Goal: Information Seeking & Learning: Learn about a topic

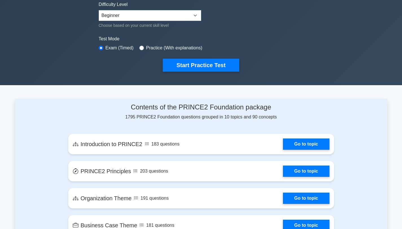
scroll to position [141, 0]
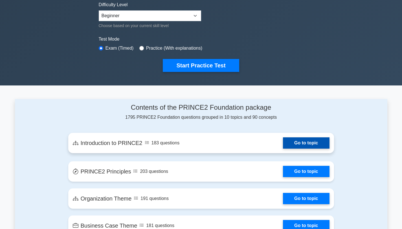
click at [309, 145] on link "Go to topic" at bounding box center [306, 142] width 46 height 11
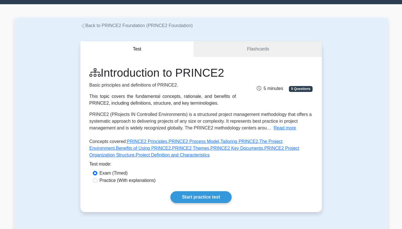
scroll to position [11, 0]
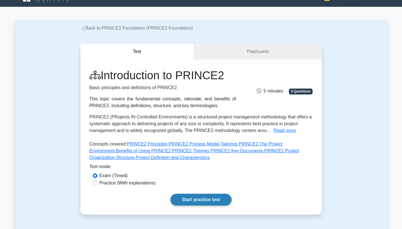
click at [215, 197] on link "Start practice test" at bounding box center [200, 200] width 61 height 12
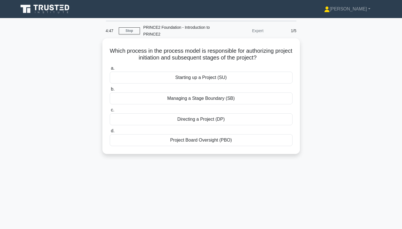
click at [210, 141] on div "Project Board Oversight (PBO)" at bounding box center [201, 140] width 183 height 12
click at [110, 133] on input "d. Project Board Oversight (PBO)" at bounding box center [110, 131] width 0 height 4
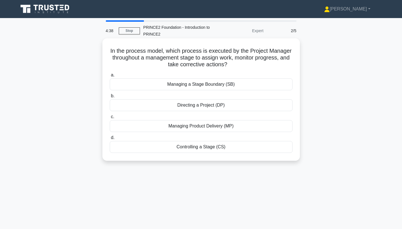
click at [208, 148] on div "Controlling a Stage (CS)" at bounding box center [201, 147] width 183 height 12
click at [110, 140] on input "d. Controlling a Stage (CS)" at bounding box center [110, 138] width 0 height 4
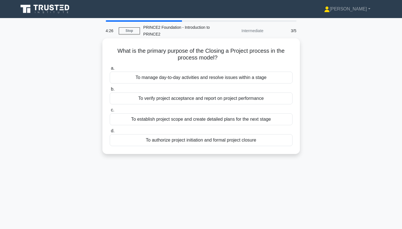
click at [204, 98] on div "To verify project acceptance and report on project performance" at bounding box center [201, 99] width 183 height 12
click at [110, 91] on input "b. To verify project acceptance and report on project performance" at bounding box center [110, 89] width 0 height 4
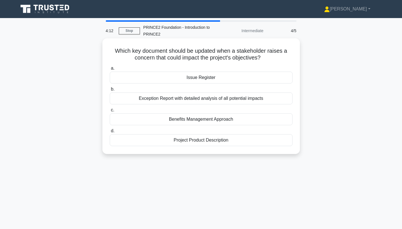
click at [203, 79] on div "Issue Register" at bounding box center [201, 78] width 183 height 12
click at [110, 70] on input "a. Issue Register" at bounding box center [110, 69] width 0 height 4
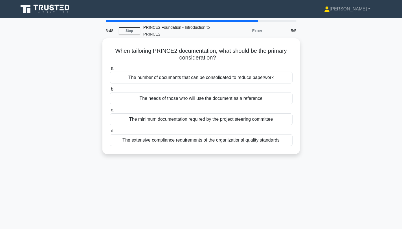
click at [217, 101] on div "The needs of those who will use the document as a reference" at bounding box center [201, 99] width 183 height 12
click at [110, 91] on input "b. The needs of those who will use the document as a reference" at bounding box center [110, 89] width 0 height 4
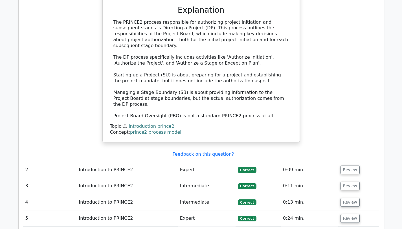
scroll to position [520, 0]
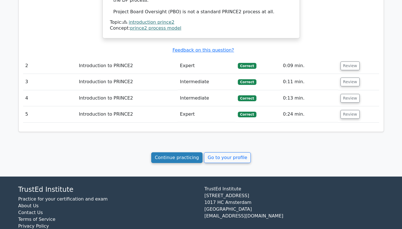
click at [192, 152] on link "Continue practicing" at bounding box center [177, 157] width 52 height 11
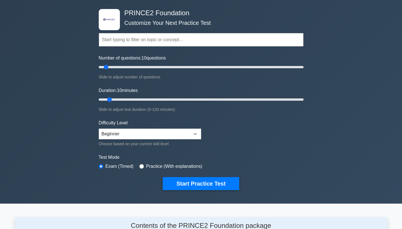
scroll to position [22, 0]
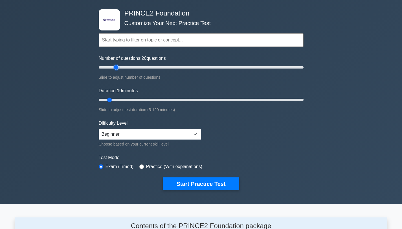
drag, startPoint x: 107, startPoint y: 66, endPoint x: 118, endPoint y: 67, distance: 11.0
type input "20"
click at [118, 67] on input "Number of questions: 20 questions" at bounding box center [201, 67] width 205 height 7
click at [111, 99] on input "Duration: 10 minutes" at bounding box center [201, 99] width 205 height 7
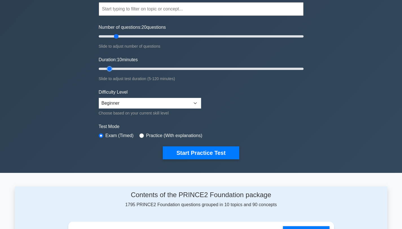
scroll to position [54, 0]
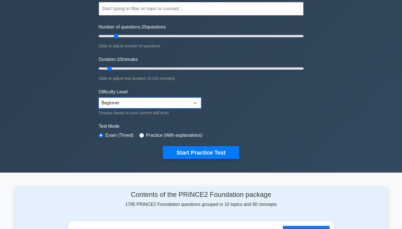
click at [166, 104] on select "Beginner Intermediate Expert" at bounding box center [150, 103] width 102 height 11
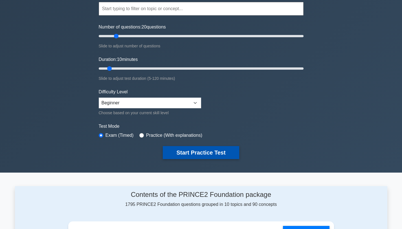
click at [205, 151] on button "Start Practice Test" at bounding box center [201, 152] width 76 height 13
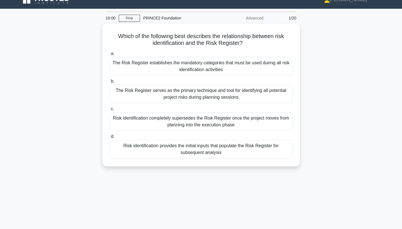
scroll to position [10, 0]
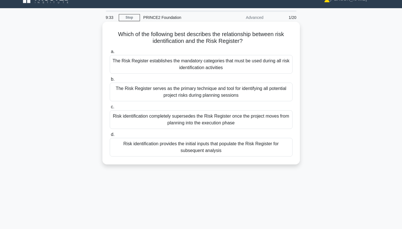
click at [199, 64] on div "The Risk Register establishes the mandatory categories that must be used during…" at bounding box center [201, 64] width 183 height 19
click at [110, 54] on input "a. The Risk Register establishes the mandatory categories that must be used dur…" at bounding box center [110, 52] width 0 height 4
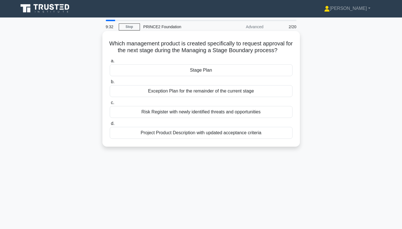
scroll to position [0, 0]
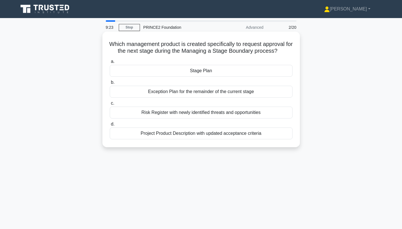
click at [202, 70] on div "Stage Plan" at bounding box center [201, 71] width 183 height 12
click at [110, 63] on input "a. Stage Plan" at bounding box center [110, 62] width 0 height 4
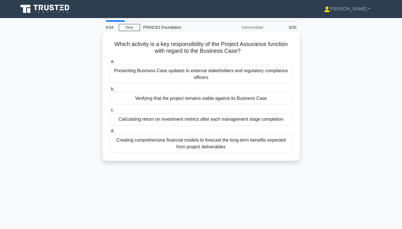
click at [210, 75] on div "Presenting Business Case updates to external stakeholders and regulatory compli…" at bounding box center [201, 74] width 183 height 19
click at [110, 63] on input "a. Presenting Business Case updates to external stakeholders and regulatory com…" at bounding box center [110, 62] width 0 height 4
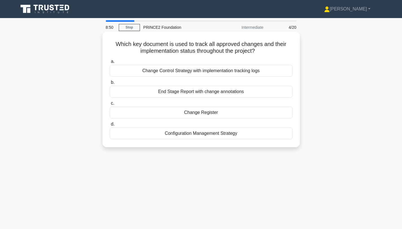
click at [204, 137] on div "Configuration Management Strategy" at bounding box center [201, 134] width 183 height 12
click at [110, 126] on input "d. Configuration Management Strategy" at bounding box center [110, 124] width 0 height 4
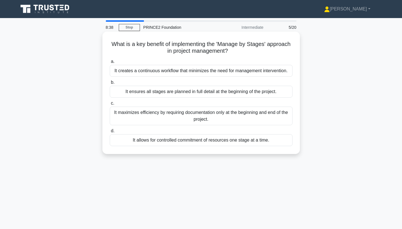
click at [208, 141] on div "It allows for controlled commitment of resources one stage at a time." at bounding box center [201, 140] width 183 height 12
click at [110, 133] on input "d. It allows for controlled commitment of resources one stage at a time." at bounding box center [110, 131] width 0 height 4
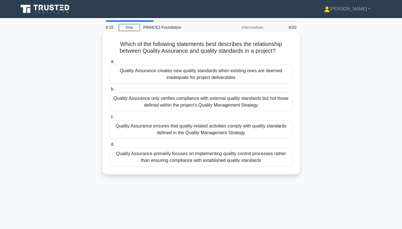
click at [225, 133] on div "Quality Assurance ensures that quality-related activities comply with quality s…" at bounding box center [201, 129] width 183 height 19
click at [110, 119] on input "c. Quality Assurance ensures that quality-related activities comply with qualit…" at bounding box center [110, 117] width 0 height 4
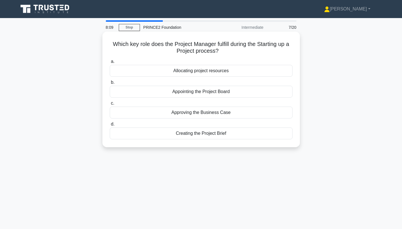
click at [210, 134] on div "Creating the Project Brief" at bounding box center [201, 134] width 183 height 12
click at [110, 126] on input "d. Creating the Project Brief" at bounding box center [110, 124] width 0 height 4
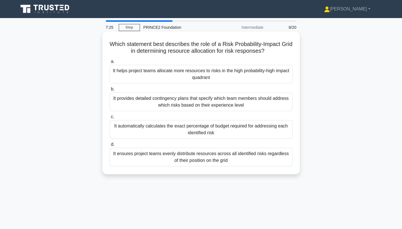
click at [215, 164] on div "It ensures project teams evenly distribute resources across all identified risk…" at bounding box center [201, 157] width 183 height 19
click at [110, 146] on input "d. It ensures project teams evenly distribute resources across all identified r…" at bounding box center [110, 145] width 0 height 4
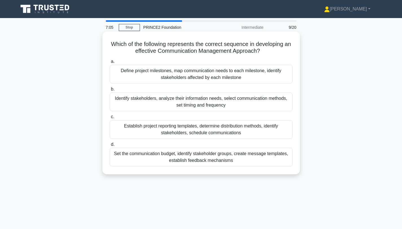
click at [191, 109] on div "Identify stakeholders, analyze their information needs, select communication me…" at bounding box center [201, 102] width 183 height 19
click at [110, 91] on input "b. Identify stakeholders, analyze their information needs, select communication…" at bounding box center [110, 89] width 0 height 4
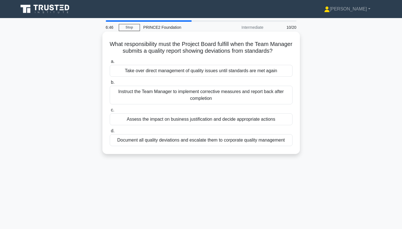
click at [222, 121] on div "Assess the impact on business justification and decide appropriate actions" at bounding box center [201, 119] width 183 height 12
click at [110, 112] on input "c. Assess the impact on business justification and decide appropriate actions" at bounding box center [110, 110] width 0 height 4
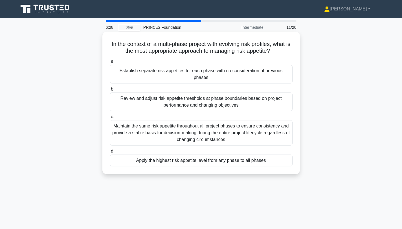
click at [213, 95] on div "Review and adjust risk appetite thresholds at phase boundaries based on project…" at bounding box center [201, 102] width 183 height 19
click at [110, 91] on input "b. Review and adjust risk appetite thresholds at phase boundaries based on proj…" at bounding box center [110, 89] width 0 height 4
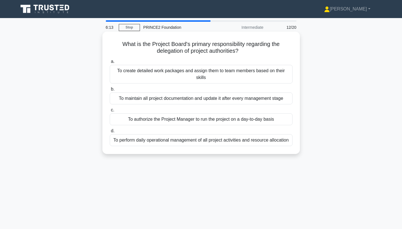
click at [197, 121] on div "To authorize the Project Manager to run the project on a day-to-day basis" at bounding box center [201, 119] width 183 height 12
click at [110, 112] on input "c. To authorize the Project Manager to run the project on a day-to-day basis" at bounding box center [110, 110] width 0 height 4
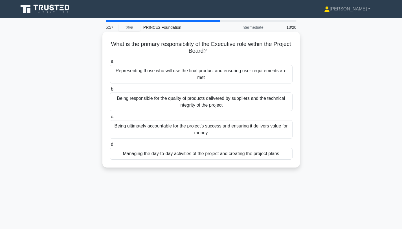
click at [215, 131] on div "Being ultimately accountable for the project's success and ensuring it delivers…" at bounding box center [201, 129] width 183 height 19
click at [110, 119] on input "c. Being ultimately accountable for the project's success and ensuring it deliv…" at bounding box center [110, 117] width 0 height 4
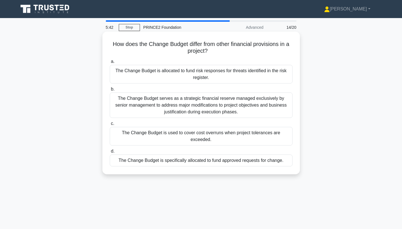
click at [228, 162] on div "The Change Budget is specifically allocated to fund approved requests for chang…" at bounding box center [201, 161] width 183 height 12
click at [110, 153] on input "d. The Change Budget is specifically allocated to fund approved requests for ch…" at bounding box center [110, 152] width 0 height 4
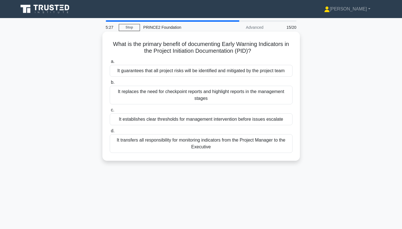
click at [231, 120] on div "It establishes clear thresholds for management intervention before issues escal…" at bounding box center [201, 119] width 183 height 12
click at [110, 112] on input "c. It establishes clear thresholds for management intervention before issues es…" at bounding box center [110, 110] width 0 height 4
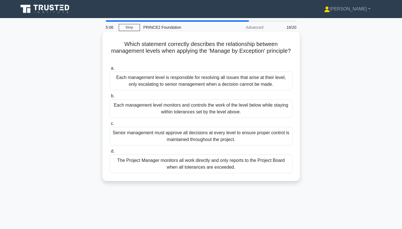
click at [177, 113] on div "Each management level monitors and controls the work of the level below while s…" at bounding box center [201, 108] width 183 height 19
click at [110, 98] on input "b. Each management level monitors and controls the work of the level below whil…" at bounding box center [110, 96] width 0 height 4
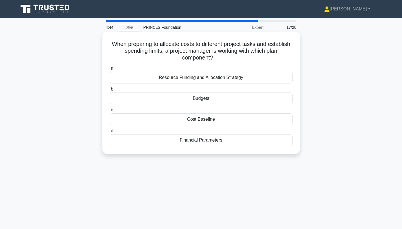
click at [198, 96] on div "Budgets" at bounding box center [201, 99] width 183 height 12
click at [110, 91] on input "b. Budgets" at bounding box center [110, 89] width 0 height 4
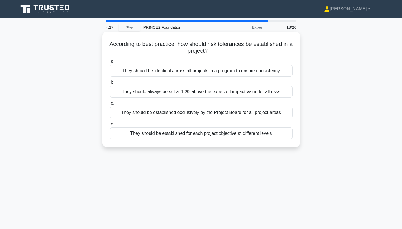
click at [209, 136] on div "They should be established for each project objective at different levels" at bounding box center [201, 134] width 183 height 12
click at [110, 126] on input "d. They should be established for each project objective at different levels" at bounding box center [110, 124] width 0 height 4
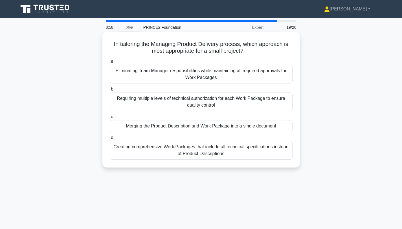
click at [214, 126] on div "Merging the Product Description and Work Package into a single document" at bounding box center [201, 126] width 183 height 12
click at [110, 119] on input "c. Merging the Product Description and Work Package into a single document" at bounding box center [110, 117] width 0 height 4
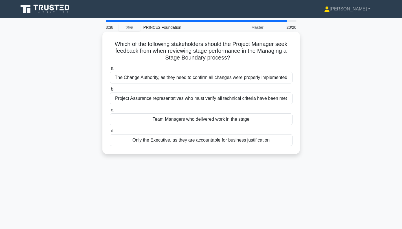
click at [221, 121] on div "Team Managers who delivered work in the stage" at bounding box center [201, 119] width 183 height 12
click at [110, 112] on input "c. Team Managers who delivered work in the stage" at bounding box center [110, 110] width 0 height 4
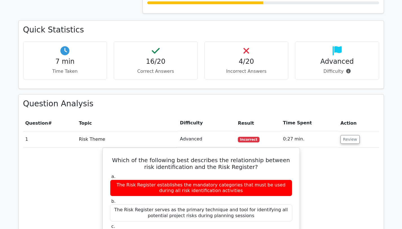
scroll to position [230, 0]
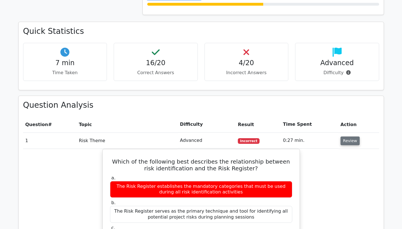
click at [346, 141] on button "Review" at bounding box center [350, 141] width 19 height 9
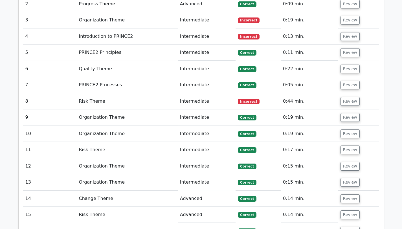
scroll to position [382, 0]
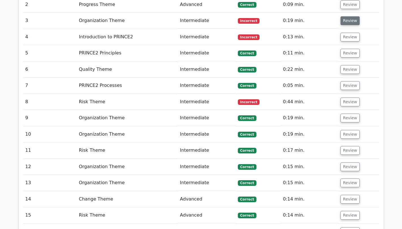
click at [341, 23] on button "Review" at bounding box center [350, 20] width 19 height 9
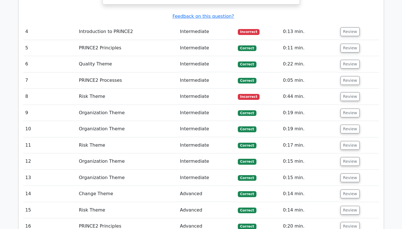
scroll to position [672, 0]
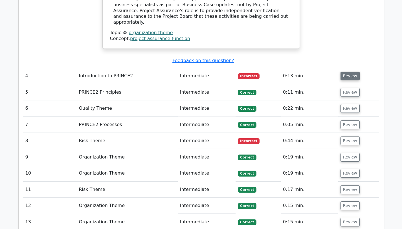
click at [348, 72] on button "Review" at bounding box center [350, 76] width 19 height 9
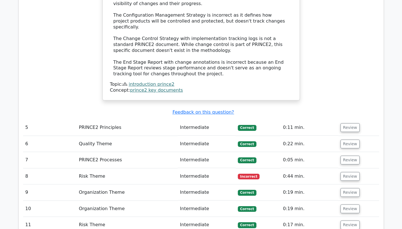
scroll to position [936, 0]
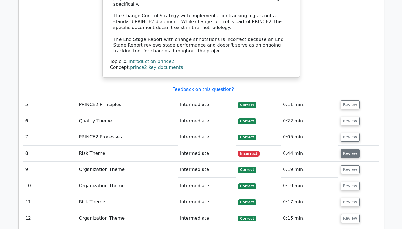
click at [341, 149] on button "Review" at bounding box center [350, 153] width 19 height 9
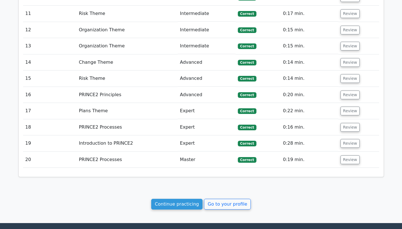
scroll to position [1458, 0]
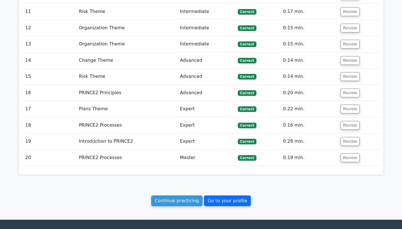
click at [235, 196] on link "Go to your profile" at bounding box center [227, 201] width 47 height 11
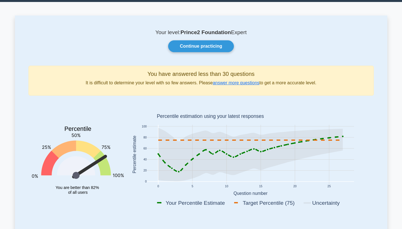
scroll to position [8, 0]
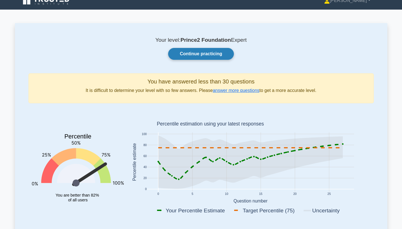
click at [202, 53] on link "Continue practicing" at bounding box center [200, 54] width 65 height 12
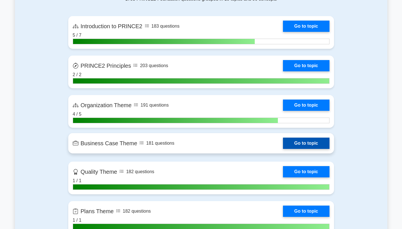
scroll to position [258, 0]
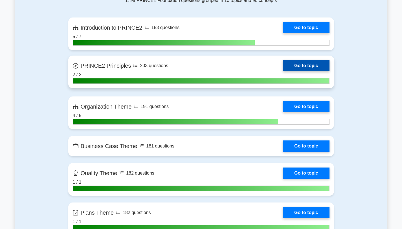
click at [299, 67] on link "Go to topic" at bounding box center [306, 65] width 46 height 11
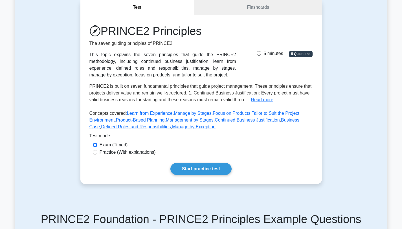
scroll to position [55, 0]
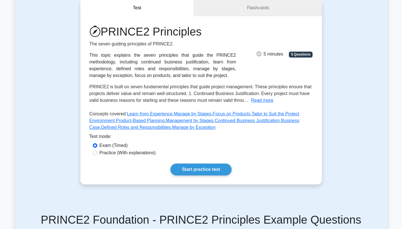
click at [252, 10] on link "Flashcards" at bounding box center [258, 8] width 128 height 16
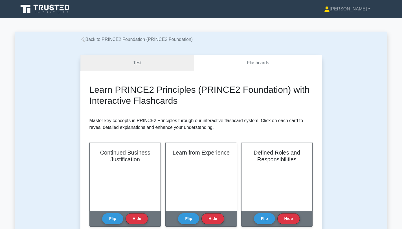
click at [134, 63] on link "Test" at bounding box center [137, 63] width 114 height 16
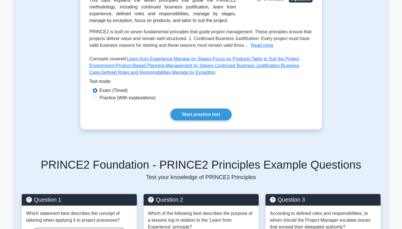
scroll to position [116, 0]
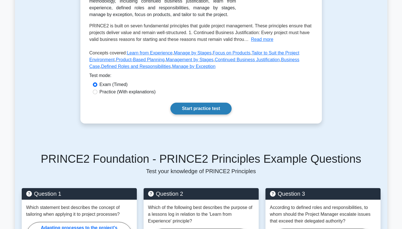
click at [204, 105] on link "Start practice test" at bounding box center [200, 109] width 61 height 12
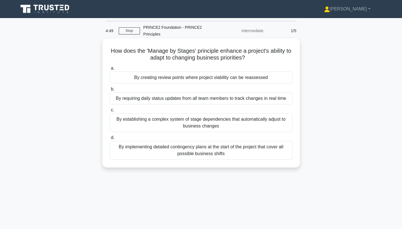
click at [180, 77] on div "By creating review points where project viability can be reassessed" at bounding box center [201, 78] width 183 height 12
click at [110, 70] on input "a. By creating review points where project viability can be reassessed" at bounding box center [110, 69] width 0 height 4
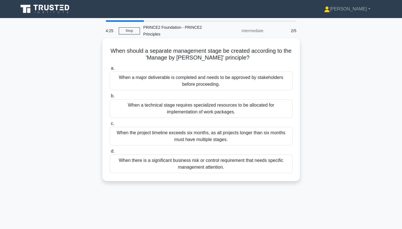
click at [191, 166] on div "When there is a significant business risk or control requirement that needs spe…" at bounding box center [201, 164] width 183 height 19
click at [110, 153] on input "d. When there is a significant business risk or control requirement that needs …" at bounding box center [110, 152] width 0 height 4
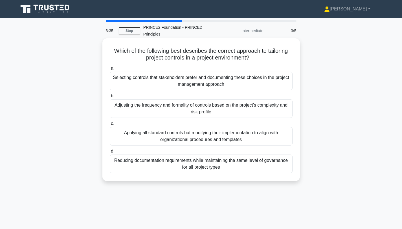
click at [200, 114] on div "Adjusting the frequency and formality of controls based on the project's comple…" at bounding box center [201, 108] width 183 height 19
click at [110, 98] on input "b. Adjusting the frequency and formality of controls based on the project's com…" at bounding box center [110, 96] width 0 height 4
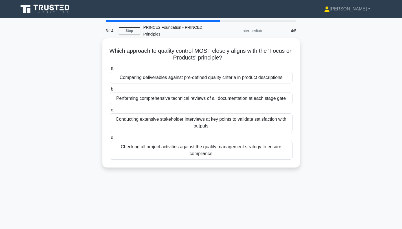
click at [181, 76] on div "Comparing deliverables against pre-defined quality criteria in product descript…" at bounding box center [201, 78] width 183 height 12
click at [110, 70] on input "a. Comparing deliverables against pre-defined quality criteria in product descr…" at bounding box center [110, 69] width 0 height 4
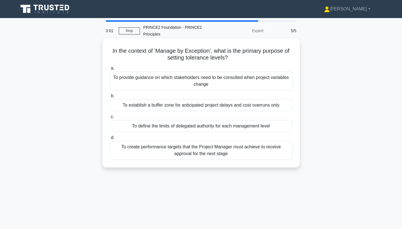
click at [205, 107] on div "To establish a buffer zone for anticipated project delays and cost overruns only" at bounding box center [201, 105] width 183 height 12
click at [110, 98] on input "b. To establish a buffer zone for anticipated project delays and cost overruns …" at bounding box center [110, 96] width 0 height 4
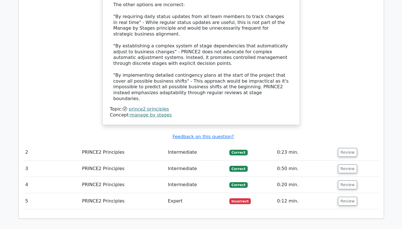
scroll to position [543, 0]
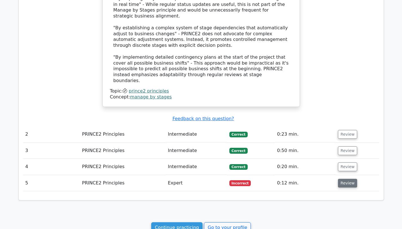
click at [354, 179] on button "Review" at bounding box center [347, 183] width 19 height 9
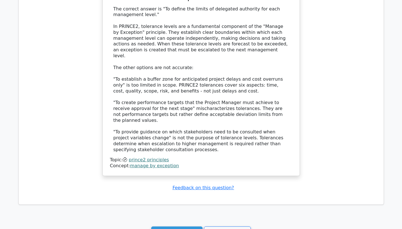
scroll to position [909, 0]
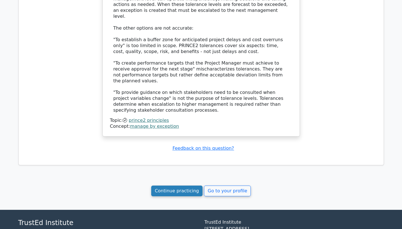
click at [193, 186] on link "Continue practicing" at bounding box center [177, 191] width 52 height 11
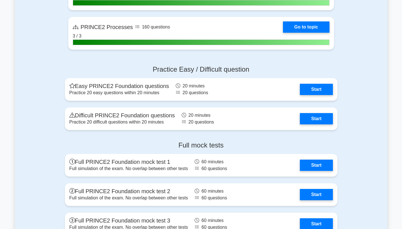
scroll to position [622, 0]
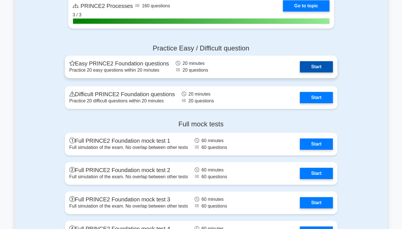
click at [308, 69] on link "Start" at bounding box center [316, 66] width 33 height 11
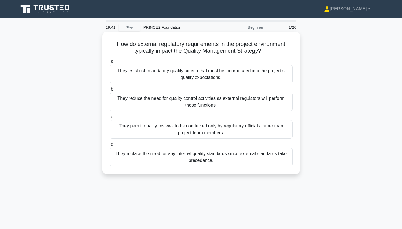
click at [254, 72] on div "They establish mandatory quality criteria that must be incorporated into the pr…" at bounding box center [201, 74] width 183 height 19
click at [110, 63] on input "a. They establish mandatory quality criteria that must be incorporated into the…" at bounding box center [110, 62] width 0 height 4
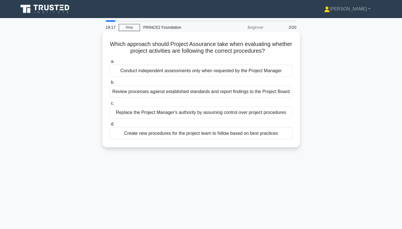
click at [208, 94] on div "Review processes against established standards and report findings to the Proje…" at bounding box center [201, 92] width 183 height 12
click at [110, 84] on input "b. Review processes against established standards and report findings to the Pr…" at bounding box center [110, 83] width 0 height 4
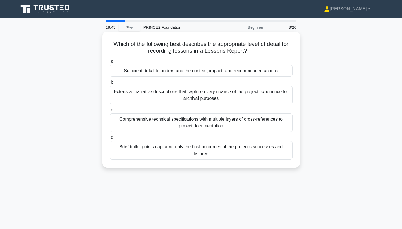
click at [257, 69] on div "Sufficient detail to understand the context, impact, and recommended actions" at bounding box center [201, 71] width 183 height 12
click at [110, 63] on input "a. Sufficient detail to understand the context, impact, and recommended actions" at bounding box center [110, 62] width 0 height 4
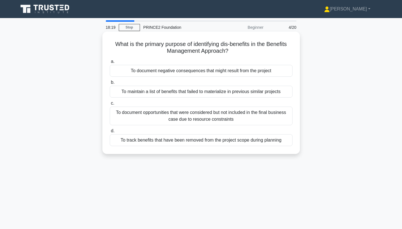
click at [249, 118] on div "To document opportunities that were considered but not included in the final bu…" at bounding box center [201, 116] width 183 height 19
click at [110, 105] on input "c. To document opportunities that were considered but not included in the final…" at bounding box center [110, 104] width 0 height 4
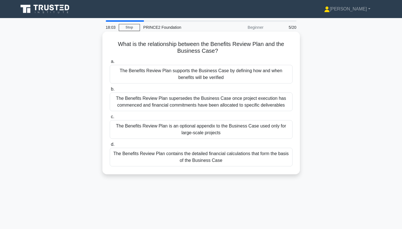
click at [226, 79] on div "The Benefits Review Plan supports the Business Case by defining how and when be…" at bounding box center [201, 74] width 183 height 19
click at [110, 63] on input "a. The Benefits Review Plan supports the Business Case by defining how and when…" at bounding box center [110, 62] width 0 height 4
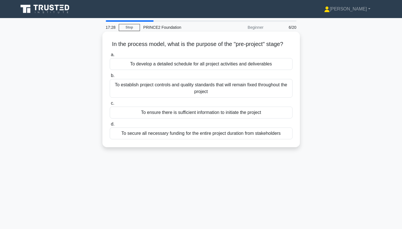
click at [242, 115] on div "To ensure there is sufficient information to initiate the project" at bounding box center [201, 113] width 183 height 12
click at [110, 105] on input "c. To ensure there is sufficient information to initiate the project" at bounding box center [110, 104] width 0 height 4
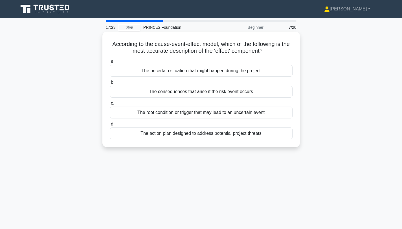
drag, startPoint x: 104, startPoint y: 43, endPoint x: 271, endPoint y: 49, distance: 167.1
click at [271, 49] on div "According to the cause-event-effect model, which of the following is the most a…" at bounding box center [201, 90] width 198 height 116
click at [281, 55] on div "According to the cause-event-effect model, which of the following is the most a…" at bounding box center [201, 89] width 193 height 111
click at [203, 92] on div "The consequences that arise if the risk event occurs" at bounding box center [201, 92] width 183 height 12
click at [110, 84] on input "b. The consequences that arise if the risk event occurs" at bounding box center [110, 83] width 0 height 4
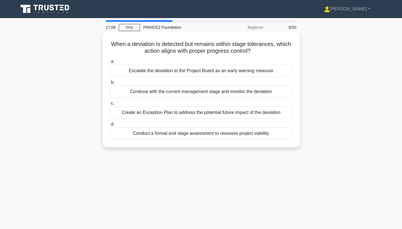
drag, startPoint x: 112, startPoint y: 44, endPoint x: 248, endPoint y: 55, distance: 136.2
click at [248, 55] on div "When a deviation is detected but remains within stage tolerances, which action …" at bounding box center [201, 89] width 193 height 111
click at [249, 93] on div "Continue with the current management stage and monitor the deviation" at bounding box center [201, 92] width 183 height 12
click at [110, 84] on input "b. Continue with the current management stage and monitor the deviation" at bounding box center [110, 83] width 0 height 4
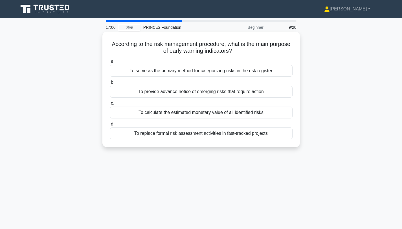
drag, startPoint x: 112, startPoint y: 45, endPoint x: 231, endPoint y: 56, distance: 119.0
click at [231, 56] on div "According to the risk management procedure, what is the main purpose of early w…" at bounding box center [201, 89] width 193 height 111
click at [237, 94] on div "To provide advance notice of emerging risks that require action" at bounding box center [201, 92] width 183 height 12
click at [110, 84] on input "b. To provide advance notice of emerging risks that require action" at bounding box center [110, 83] width 0 height 4
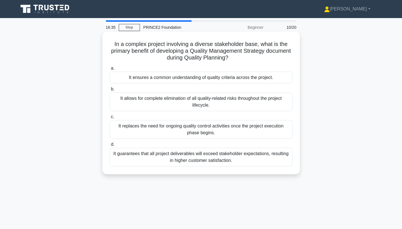
click at [192, 80] on div "It ensures a common understanding of quality criteria across the project." at bounding box center [201, 78] width 183 height 12
click at [110, 70] on input "a. It ensures a common understanding of quality criteria across the project." at bounding box center [110, 69] width 0 height 4
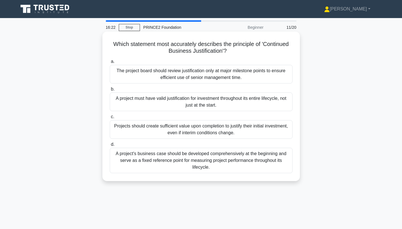
click at [210, 102] on div "A project must have valid justification for investment throughout its entire li…" at bounding box center [201, 102] width 183 height 19
click at [110, 91] on input "b. A project must have valid justification for investment throughout its entire…" at bounding box center [110, 89] width 0 height 4
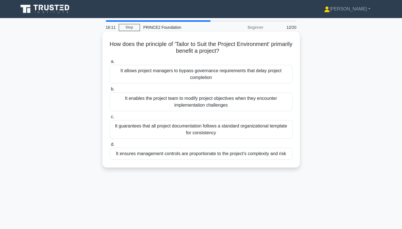
click at [216, 104] on div "It enables the project team to modify project objectives when they encounter im…" at bounding box center [201, 102] width 183 height 19
click at [110, 91] on input "b. It enables the project team to modify project objectives when they encounter…" at bounding box center [110, 89] width 0 height 4
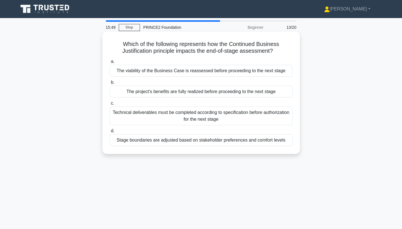
click at [202, 73] on div "The viability of the Business Case is reassessed before proceeding to the next …" at bounding box center [201, 71] width 183 height 12
click at [110, 63] on input "a. The viability of the Business Case is reassessed before proceeding to the ne…" at bounding box center [110, 62] width 0 height 4
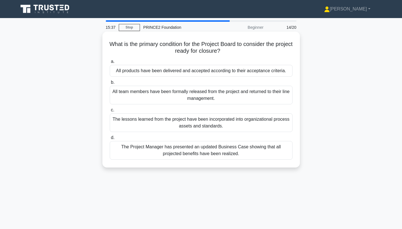
click at [215, 74] on div "All products have been delivered and accepted according to their acceptance cri…" at bounding box center [201, 71] width 183 height 12
click at [110, 63] on input "a. All products have been delivered and accepted according to their acceptance …" at bounding box center [110, 62] width 0 height 4
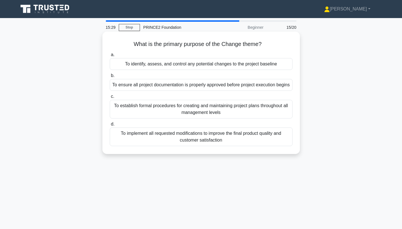
click at [204, 65] on div "To identify, assess, and control any potential changes to the project baseline" at bounding box center [201, 64] width 183 height 12
click at [110, 57] on input "a. To identify, assess, and control any potential changes to the project baseli…" at bounding box center [110, 55] width 0 height 4
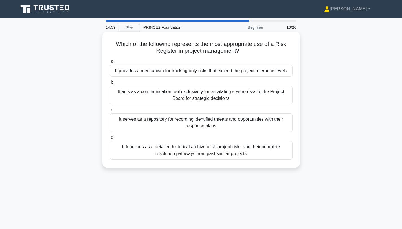
click at [211, 120] on div "It serves as a repository for recording identified threats and opportunities wi…" at bounding box center [201, 122] width 183 height 19
click at [110, 112] on input "c. It serves as a repository for recording identified threats and opportunities…" at bounding box center [110, 110] width 0 height 4
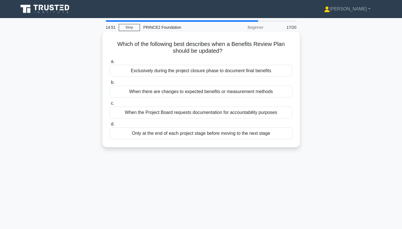
click at [202, 91] on div "When there are changes to expected benefits or measurement methods" at bounding box center [201, 92] width 183 height 12
click at [110, 84] on input "b. When there are changes to expected benefits or measurement methods" at bounding box center [110, 83] width 0 height 4
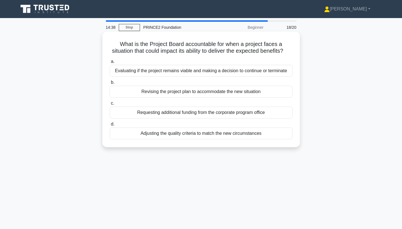
click at [195, 68] on div "Evaluating if the project remains viable and making a decision to continue or t…" at bounding box center [201, 71] width 183 height 12
click at [110, 63] on input "a. Evaluating if the project remains viable and making a decision to continue o…" at bounding box center [110, 62] width 0 height 4
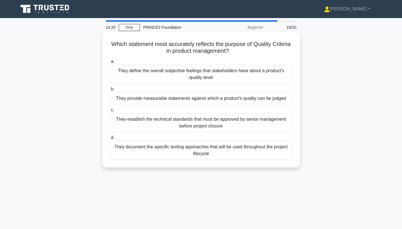
click at [199, 100] on div "They provide measurable statements against which a product's quality can be jud…" at bounding box center [201, 99] width 183 height 12
click at [110, 91] on input "b. They provide measurable statements against which a product's quality can be …" at bounding box center [110, 89] width 0 height 4
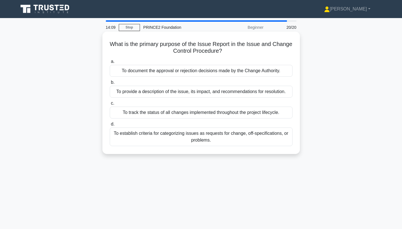
click at [225, 94] on div "To provide a description of the issue, its impact, and recommendations for reso…" at bounding box center [201, 92] width 183 height 12
click at [110, 84] on input "b. To provide a description of the issue, its impact, and recommendations for r…" at bounding box center [110, 83] width 0 height 4
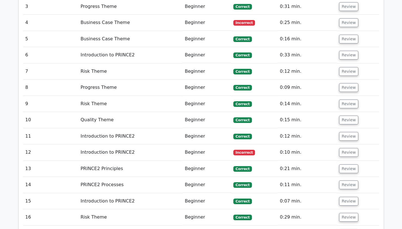
scroll to position [709, 0]
click at [351, 148] on button "Review" at bounding box center [348, 152] width 19 height 9
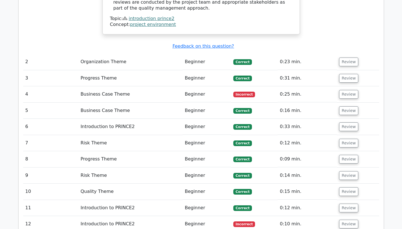
scroll to position [618, 0]
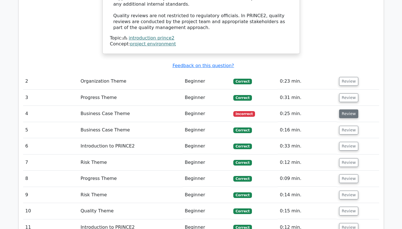
click at [349, 109] on button "Review" at bounding box center [348, 113] width 19 height 9
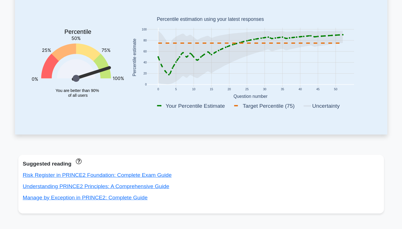
scroll to position [10, 0]
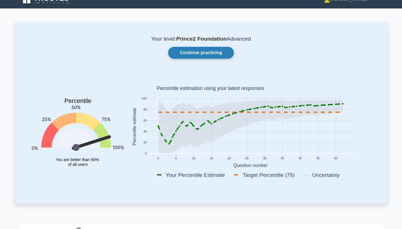
click at [207, 55] on link "Continue practicing" at bounding box center [200, 53] width 65 height 12
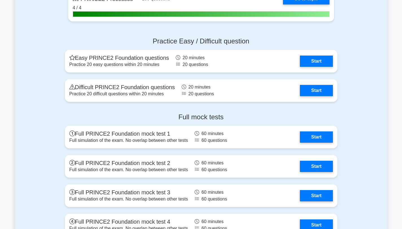
scroll to position [644, 0]
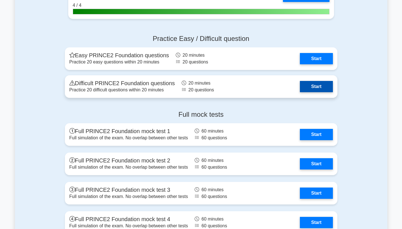
click at [316, 88] on link "Start" at bounding box center [316, 86] width 33 height 11
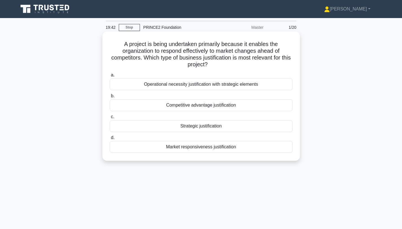
click at [221, 104] on div "Competitive advantage justification" at bounding box center [201, 105] width 183 height 12
click at [110, 98] on input "b. Competitive advantage justification" at bounding box center [110, 96] width 0 height 4
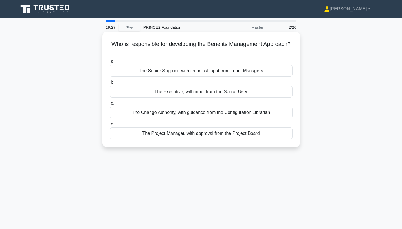
click at [209, 94] on div "The Executive, with input from the Senior User" at bounding box center [201, 92] width 183 height 12
click at [110, 84] on input "b. The Executive, with input from the Senior User" at bounding box center [110, 83] width 0 height 4
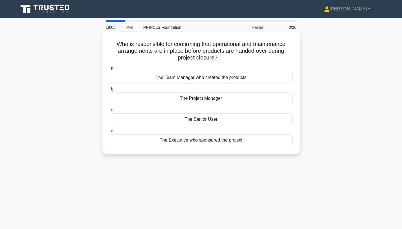
click at [190, 118] on div "The Senior User" at bounding box center [201, 119] width 183 height 12
click at [110, 112] on input "c. The Senior User" at bounding box center [110, 110] width 0 height 4
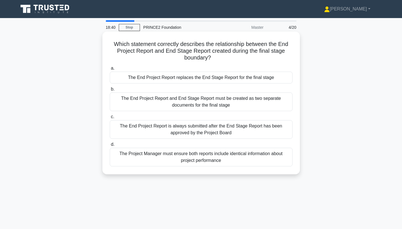
click at [217, 78] on div "The End Project Report replaces the End Stage Report for the final stage" at bounding box center [201, 78] width 183 height 12
click at [110, 70] on input "a. The End Project Report replaces the End Stage Report for the final stage" at bounding box center [110, 69] width 0 height 4
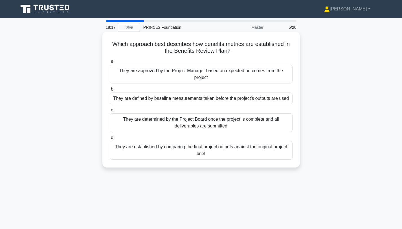
click at [214, 160] on div "They are established by comparing the final project outputs against the origina…" at bounding box center [201, 150] width 183 height 19
click at [110, 140] on input "d. They are established by comparing the final project outputs against the orig…" at bounding box center [110, 138] width 0 height 4
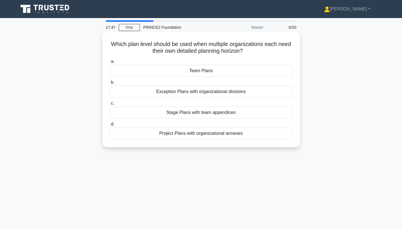
click at [203, 130] on div "Project Plans with organizational annexes" at bounding box center [201, 134] width 183 height 12
click at [110, 126] on input "d. Project Plans with organizational annexes" at bounding box center [110, 124] width 0 height 4
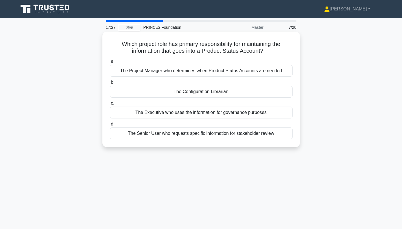
click at [219, 135] on div "The Senior User who requests specific information for stakeholder review" at bounding box center [201, 134] width 183 height 12
click at [110, 126] on input "d. The Senior User who requests specific information for stakeholder review" at bounding box center [110, 124] width 0 height 4
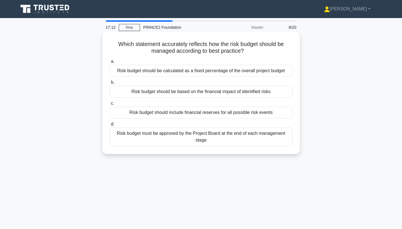
click at [204, 112] on div "Risk budget should include financial reserves for all possible risk events" at bounding box center [201, 113] width 183 height 12
click at [110, 105] on input "c. Risk budget should include financial reserves for all possible risk events" at bounding box center [110, 104] width 0 height 4
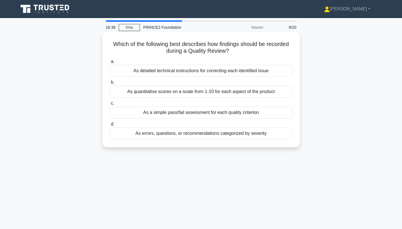
click at [216, 135] on div "As errors, questions, or recommendations categorized by severity" at bounding box center [201, 134] width 183 height 12
click at [110, 126] on input "d. As errors, questions, or recommendations categorized by severity" at bounding box center [110, 124] width 0 height 4
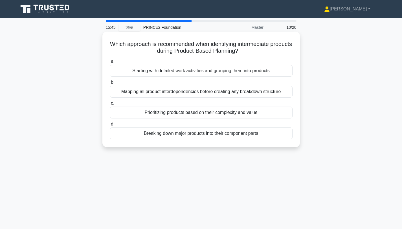
click at [245, 96] on div "Mapping all product interdependencies before creating any breakdown structure" at bounding box center [201, 92] width 183 height 12
click at [110, 84] on input "b. Mapping all product interdependencies before creating any breakdown structure" at bounding box center [110, 83] width 0 height 4
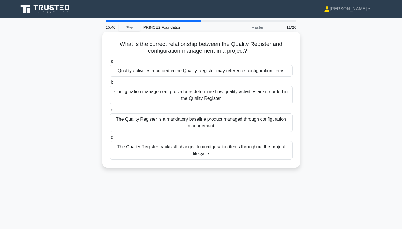
drag, startPoint x: 117, startPoint y: 43, endPoint x: 247, endPoint y: 55, distance: 130.6
click at [247, 55] on div "What is the correct relationship between the Quality Register and configuration…" at bounding box center [201, 99] width 193 height 131
click at [258, 55] on div "What is the correct relationship between the Quality Register and configuration…" at bounding box center [201, 99] width 193 height 131
click at [168, 71] on div "Quality activities recorded in the Quality Register may reference configuration…" at bounding box center [201, 71] width 183 height 12
click at [110, 63] on input "a. Quality activities recorded in the Quality Register may reference configurat…" at bounding box center [110, 62] width 0 height 4
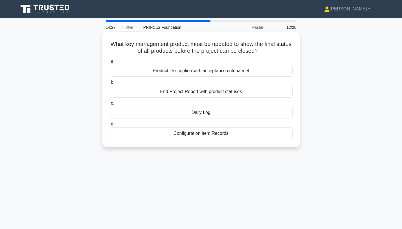
click at [196, 90] on div "End Project Report with product statuses" at bounding box center [201, 92] width 183 height 12
click at [110, 84] on input "b. End Project Report with product statuses" at bounding box center [110, 83] width 0 height 4
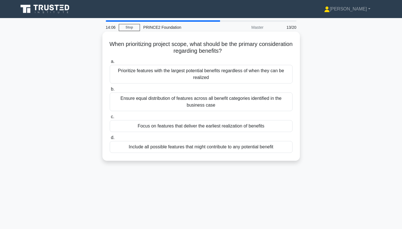
drag, startPoint x: 216, startPoint y: 147, endPoint x: 296, endPoint y: 91, distance: 97.2
click at [296, 91] on div "a. Prioritize features with the largest potential benefits regardless of when t…" at bounding box center [201, 105] width 190 height 97
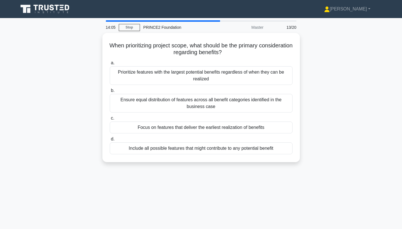
click at [311, 98] on div "When prioritizing project scope, what should be the primary consideration regar…" at bounding box center [201, 101] width 372 height 136
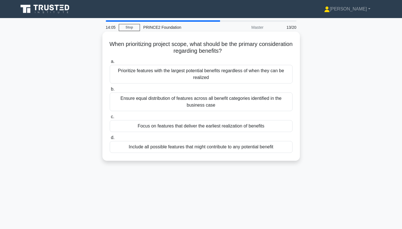
click at [248, 103] on div "Ensure equal distribution of features across all benefit categories identified …" at bounding box center [201, 102] width 183 height 19
click at [110, 91] on input "b. Ensure equal distribution of features across all benefit categories identifi…" at bounding box center [110, 89] width 0 height 4
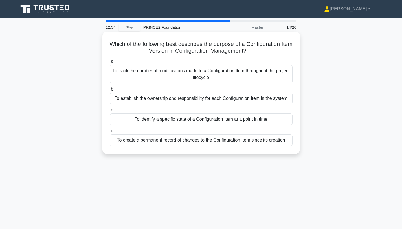
click at [237, 119] on div "To identify a specific state of a Configuration Item at a point in time" at bounding box center [201, 119] width 183 height 12
click at [110, 112] on input "c. To identify a specific state of a Configuration Item at a point in time" at bounding box center [110, 110] width 0 height 4
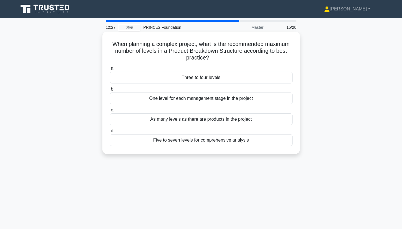
click at [196, 76] on div "Three to four levels" at bounding box center [201, 78] width 183 height 12
click at [110, 70] on input "a. Three to four levels" at bounding box center [110, 69] width 0 height 4
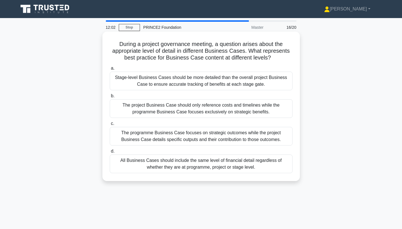
click at [240, 167] on div "All Business Cases should include the same level of financial detail regardless…" at bounding box center [201, 164] width 183 height 19
click at [110, 153] on input "d. All Business Cases should include the same level of financial detail regardl…" at bounding box center [110, 152] width 0 height 4
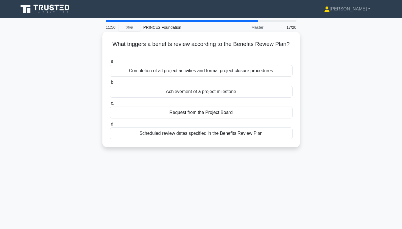
click at [228, 70] on div "Completion of all project activities and formal project closure procedures" at bounding box center [201, 71] width 183 height 12
click at [110, 63] on input "a. Completion of all project activities and formal project closure procedures" at bounding box center [110, 62] width 0 height 4
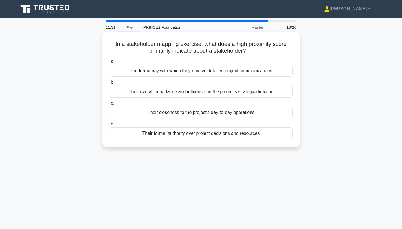
click at [225, 112] on div "Their closeness to the project's day-to-day operations" at bounding box center [201, 113] width 183 height 12
click at [110, 105] on input "c. Their closeness to the project's day-to-day operations" at bounding box center [110, 104] width 0 height 4
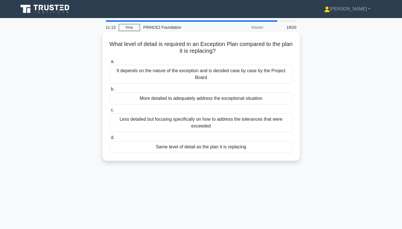
click at [212, 72] on div "It depends on the nature of the exception and is decided case by case by the Pr…" at bounding box center [201, 74] width 183 height 19
click at [110, 63] on input "a. It depends on the nature of the exception and is decided case by case by the…" at bounding box center [110, 62] width 0 height 4
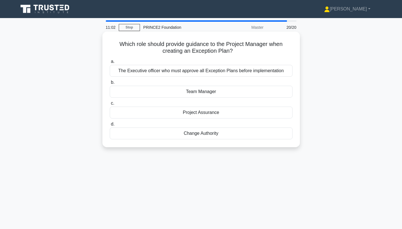
click at [207, 112] on div "Project Assurance" at bounding box center [201, 113] width 183 height 12
click at [110, 105] on input "c. Project Assurance" at bounding box center [110, 104] width 0 height 4
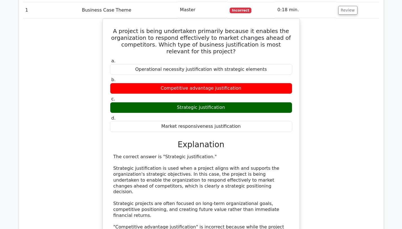
scroll to position [347, 0]
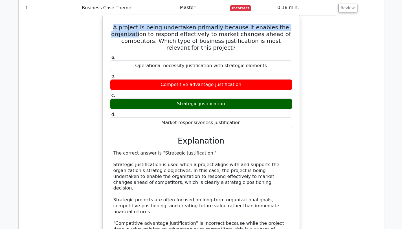
drag, startPoint x: 120, startPoint y: 27, endPoint x: 147, endPoint y: 37, distance: 29.2
click at [147, 37] on h5 "A project is being undertaken primarily because it enables the organization to …" at bounding box center [200, 37] width 183 height 27
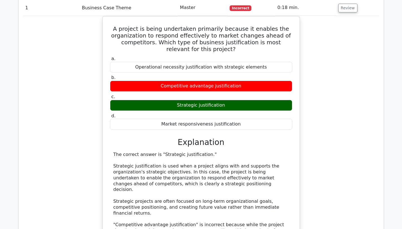
click at [320, 93] on div "A project is being undertaken primarily because it enables the organization to …" at bounding box center [201, 169] width 356 height 307
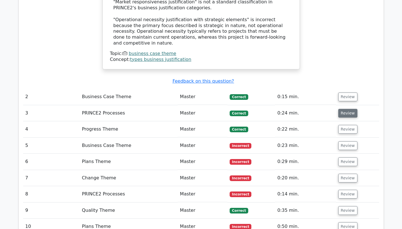
scroll to position [594, 0]
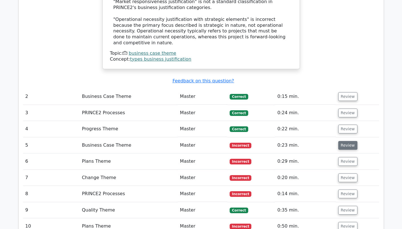
click at [344, 141] on button "Review" at bounding box center [347, 145] width 19 height 9
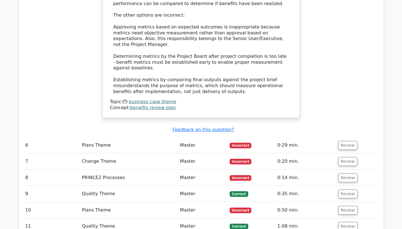
scroll to position [916, 0]
click at [345, 141] on button "Review" at bounding box center [347, 145] width 19 height 9
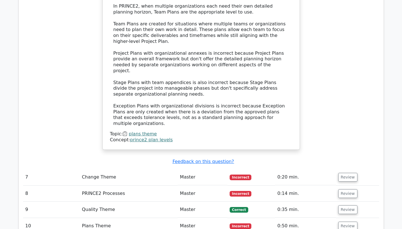
scroll to position [1196, 0]
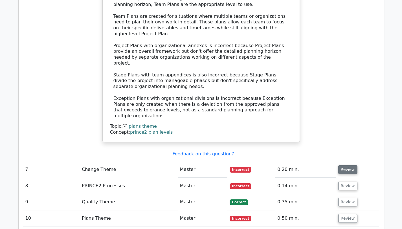
click at [351, 165] on button "Review" at bounding box center [347, 169] width 19 height 9
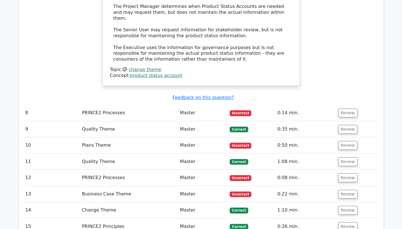
scroll to position [1587, 0]
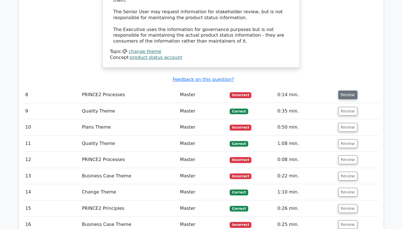
click at [347, 91] on button "Review" at bounding box center [347, 95] width 19 height 9
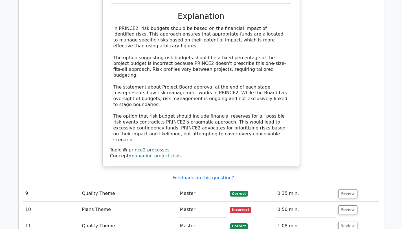
scroll to position [1800, 0]
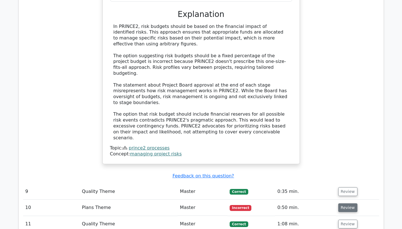
click at [346, 203] on button "Review" at bounding box center [347, 207] width 19 height 9
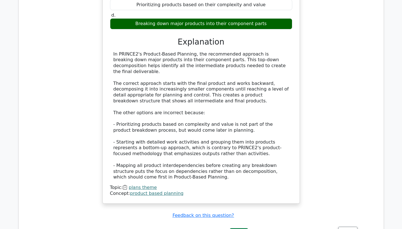
scroll to position [2150, 0]
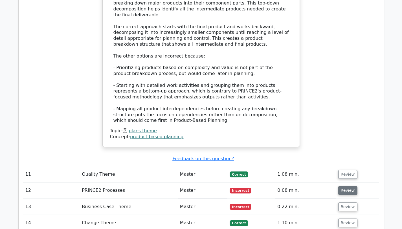
click at [347, 186] on button "Review" at bounding box center [347, 190] width 19 height 9
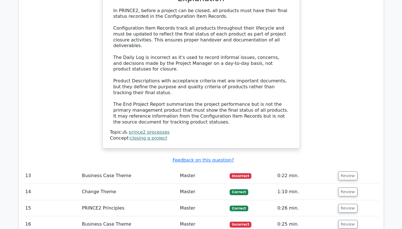
scroll to position [2461, 0]
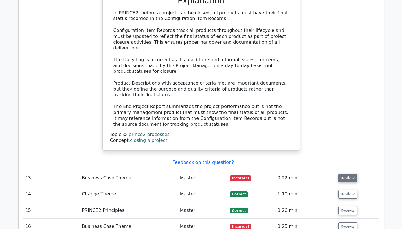
click at [343, 174] on button "Review" at bounding box center [347, 178] width 19 height 9
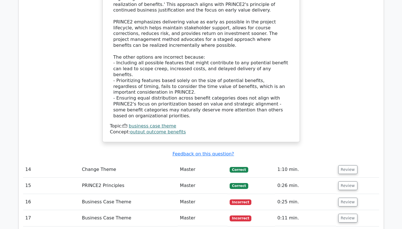
scroll to position [2811, 0]
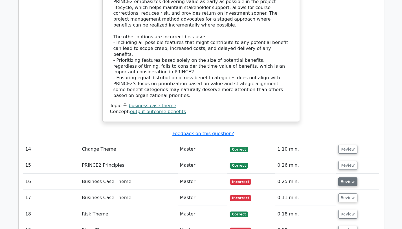
click at [351, 177] on button "Review" at bounding box center [347, 181] width 19 height 9
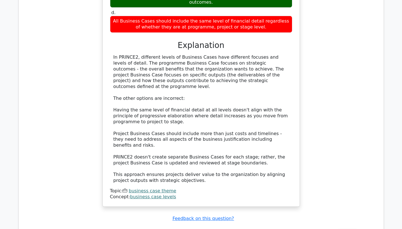
scroll to position [3112, 0]
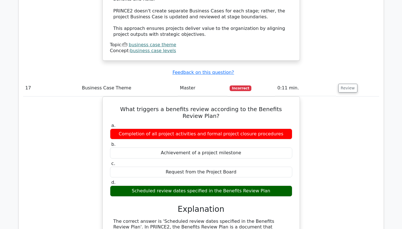
scroll to position [3428, 0]
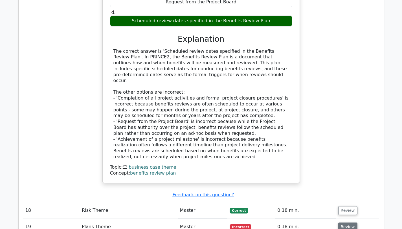
click at [352, 223] on button "Review" at bounding box center [347, 227] width 19 height 9
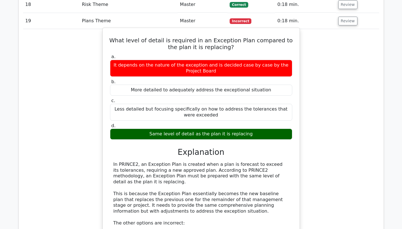
scroll to position [3716, 0]
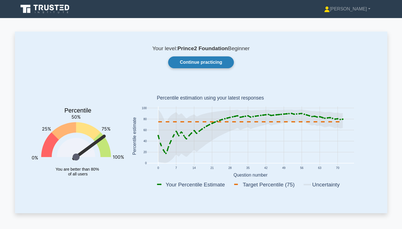
click at [200, 63] on link "Continue practicing" at bounding box center [200, 62] width 65 height 12
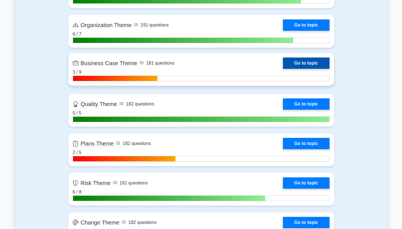
scroll to position [338, 0]
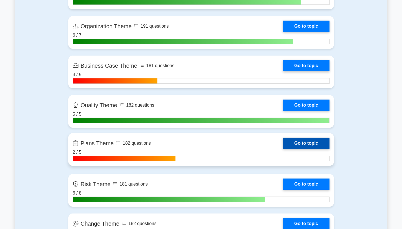
click at [290, 143] on link "Go to topic" at bounding box center [306, 143] width 46 height 11
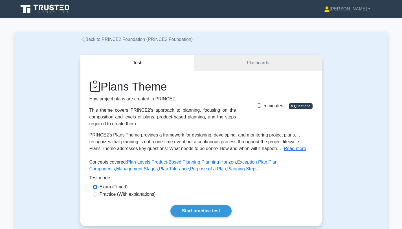
scroll to position [81, 0]
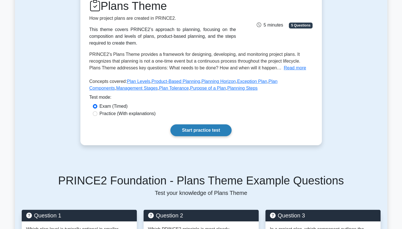
click at [187, 135] on link "Start practice test" at bounding box center [200, 130] width 61 height 12
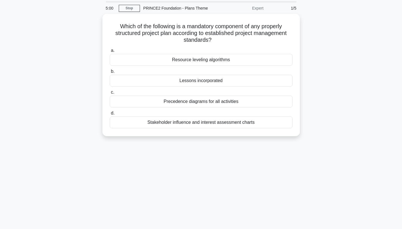
scroll to position [23, 0]
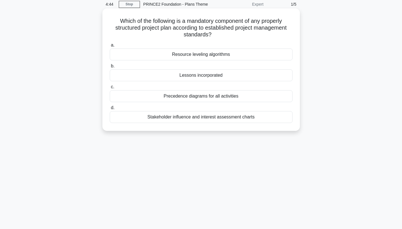
click at [205, 79] on div "Lessons incorporated" at bounding box center [201, 75] width 183 height 12
click at [110, 68] on input "b. Lessons incorporated" at bounding box center [110, 66] width 0 height 4
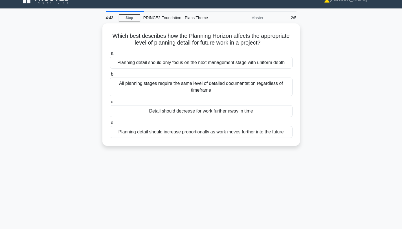
scroll to position [0, 0]
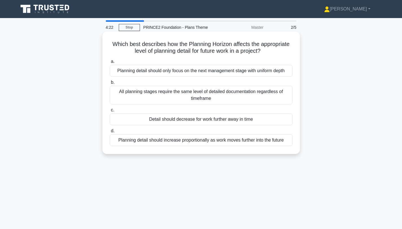
click at [251, 95] on div "All planning stages require the same level of detailed documentation regardless…" at bounding box center [201, 95] width 183 height 19
click at [110, 84] on input "b. All planning stages require the same level of detailed documentation regardl…" at bounding box center [110, 83] width 0 height 4
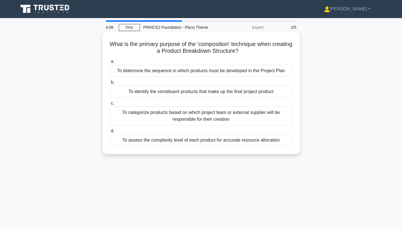
click at [235, 95] on div "To identify the constituent products that make up the final project product" at bounding box center [201, 92] width 183 height 12
click at [110, 84] on input "b. To identify the constituent products that make up the final project product" at bounding box center [110, 83] width 0 height 4
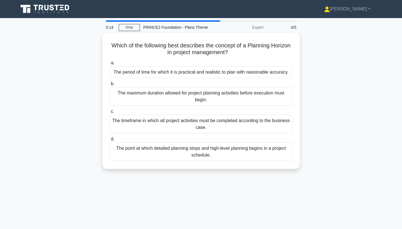
click at [235, 95] on div "The maximum duration allowed for project planning activities before execution m…" at bounding box center [201, 96] width 183 height 19
click at [110, 86] on input "b. The maximum duration allowed for project planning activities before executio…" at bounding box center [110, 84] width 0 height 4
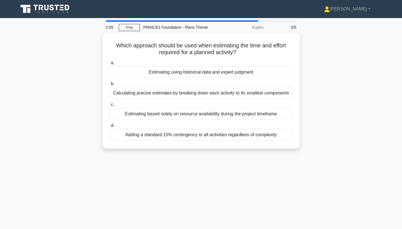
click at [235, 95] on div "Calculating precise estimates by breaking down each activity to its smallest co…" at bounding box center [201, 93] width 183 height 12
click at [110, 86] on input "b. Calculating precise estimates by breaking down each activity to its smallest…" at bounding box center [110, 84] width 0 height 4
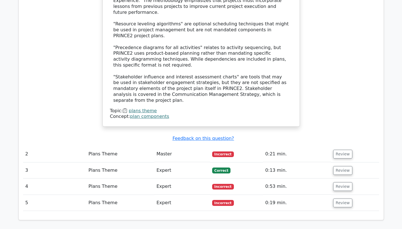
scroll to position [457, 0]
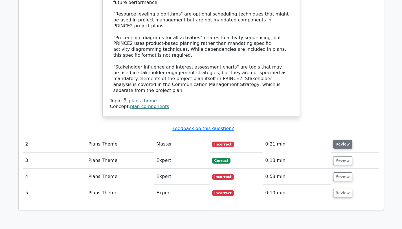
click at [339, 140] on button "Review" at bounding box center [342, 144] width 19 height 9
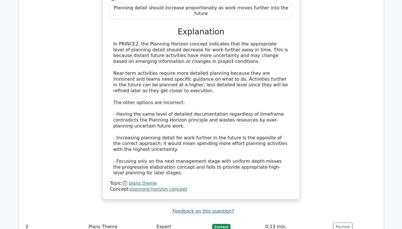
scroll to position [797, 0]
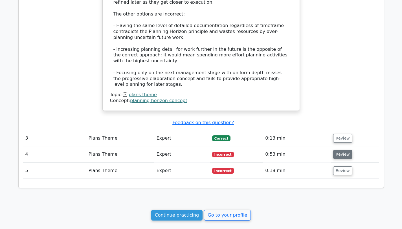
click at [338, 150] on button "Review" at bounding box center [342, 154] width 19 height 9
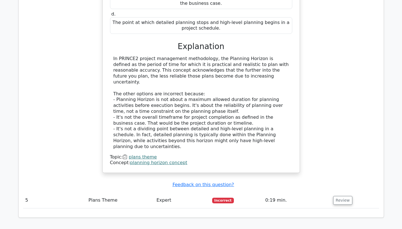
scroll to position [1049, 0]
click at [339, 196] on button "Review" at bounding box center [342, 200] width 19 height 9
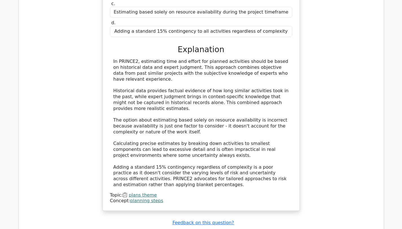
scroll to position [1377, 0]
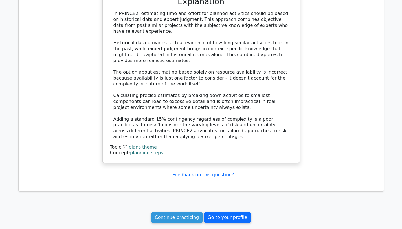
click at [221, 212] on link "Go to your profile" at bounding box center [227, 217] width 47 height 11
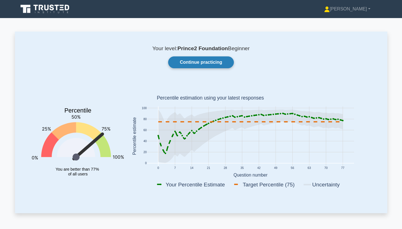
click at [210, 60] on link "Continue practicing" at bounding box center [200, 62] width 65 height 12
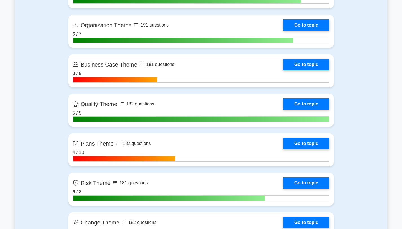
scroll to position [353, 0]
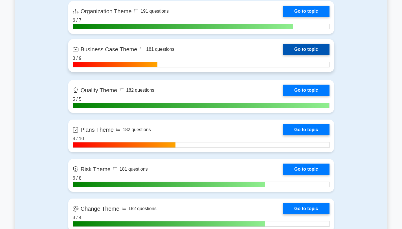
click at [299, 49] on link "Go to topic" at bounding box center [306, 49] width 46 height 11
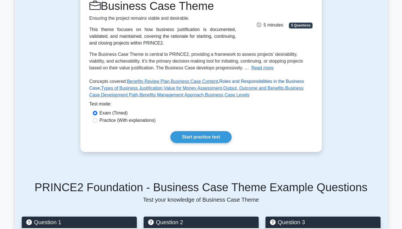
scroll to position [80, 0]
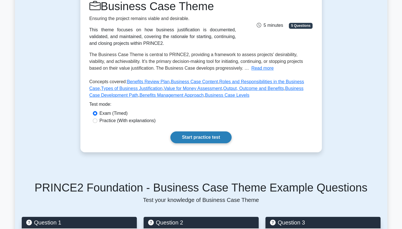
click at [200, 137] on link "Start practice test" at bounding box center [200, 137] width 61 height 12
click at [188, 135] on link "Start practice test" at bounding box center [200, 137] width 61 height 12
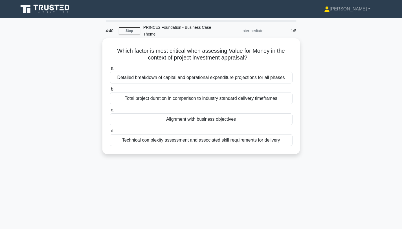
click at [220, 75] on div "Detailed breakdown of capital and operational expenditure projections for all p…" at bounding box center [201, 78] width 183 height 12
click at [110, 70] on input "a. Detailed breakdown of capital and operational expenditure projections for al…" at bounding box center [110, 69] width 0 height 4
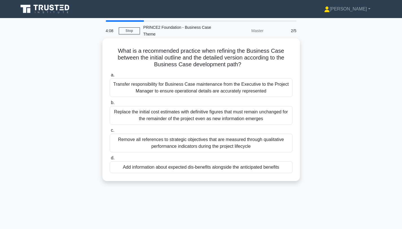
click at [227, 87] on div "Transfer responsibility for Business Case maintenance from the Executive to the…" at bounding box center [201, 87] width 183 height 19
click at [110, 77] on input "a. Transfer responsibility for Business Case maintenance from the Executive to …" at bounding box center [110, 75] width 0 height 4
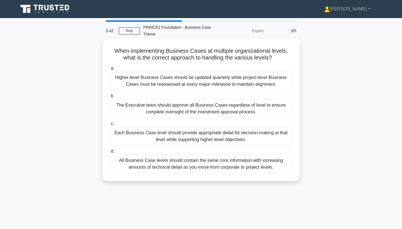
click at [247, 137] on div "Each Business Case level should provide appropriate detail for decision-making …" at bounding box center [201, 136] width 183 height 19
click at [110, 126] on input "c. Each Business Case level should provide appropriate detail for decision-maki…" at bounding box center [110, 124] width 0 height 4
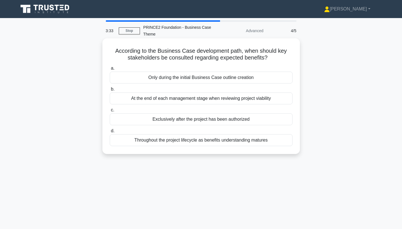
click at [227, 141] on div "Throughout the project lifecycle as benefits understanding matures" at bounding box center [201, 140] width 183 height 12
click at [110, 133] on input "d. Throughout the project lifecycle as benefits understanding matures" at bounding box center [110, 131] width 0 height 4
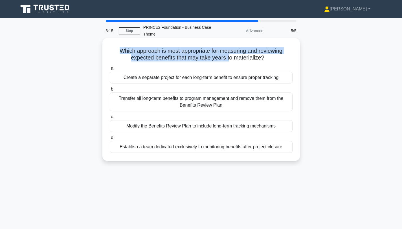
drag, startPoint x: 120, startPoint y: 51, endPoint x: 228, endPoint y: 59, distance: 108.6
click at [228, 59] on h5 "Which approach is most appropriate for measuring and reviewing expected benefit…" at bounding box center [201, 54] width 184 height 14
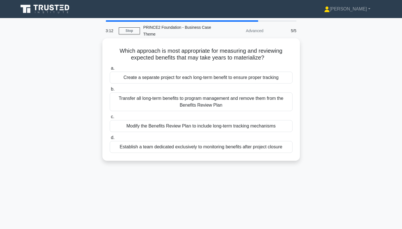
click at [207, 126] on div "Modify the Benefits Review Plan to include long-term tracking mechanisms" at bounding box center [201, 126] width 183 height 12
click at [110, 119] on input "c. Modify the Benefits Review Plan to include long-term tracking mechanisms" at bounding box center [110, 117] width 0 height 4
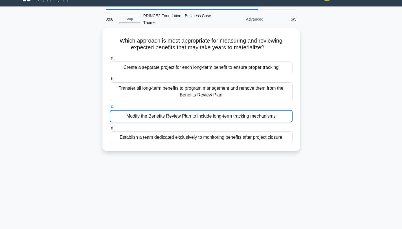
scroll to position [11, 0]
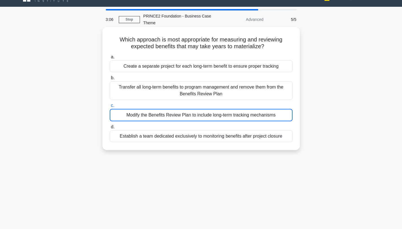
click at [245, 119] on div "Modify the Benefits Review Plan to include long-term tracking mechanisms" at bounding box center [201, 115] width 183 height 12
click at [110, 107] on input "c. Modify the Benefits Review Plan to include long-term tracking mechanisms" at bounding box center [110, 106] width 0 height 4
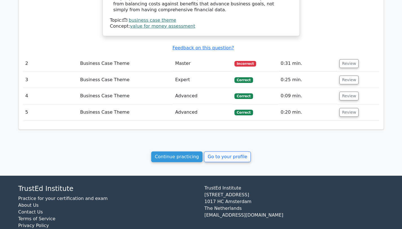
scroll to position [554, 0]
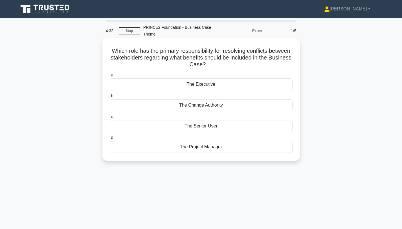
click at [209, 89] on div "The Executive" at bounding box center [201, 84] width 183 height 12
click at [110, 77] on input "a. The Executive" at bounding box center [110, 75] width 0 height 4
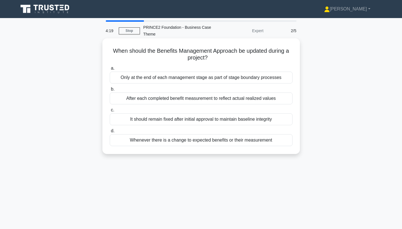
click at [205, 99] on div "After each completed benefit measurement to reflect actual realized values" at bounding box center [201, 99] width 183 height 12
click at [110, 91] on input "b. After each completed benefit measurement to reflect actual realized values" at bounding box center [110, 89] width 0 height 4
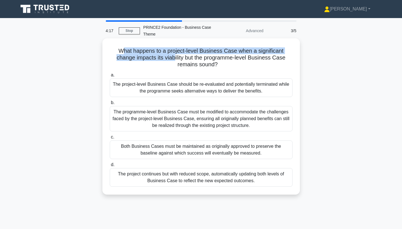
drag, startPoint x: 114, startPoint y: 52, endPoint x: 154, endPoint y: 57, distance: 39.8
click at [154, 57] on h5 "What happens to a project-level Business Case when a significant change impacts…" at bounding box center [201, 57] width 184 height 21
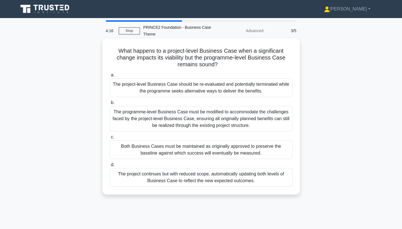
click at [110, 51] on h5 "What happens to a project-level Business Case when a significant change impacts…" at bounding box center [201, 57] width 184 height 21
drag, startPoint x: 109, startPoint y: 49, endPoint x: 209, endPoint y: 69, distance: 102.0
click at [209, 69] on div "What happens to a project-level Business Case when a significant change impacts…" at bounding box center [201, 117] width 193 height 152
click at [202, 117] on div "The programme-level Business Case must be modified to accommodate the challenge…" at bounding box center [201, 118] width 183 height 25
click at [110, 105] on input "b. The programme-level Business Case must be modified to accommodate the challe…" at bounding box center [110, 103] width 0 height 4
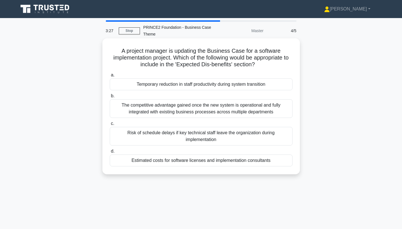
click at [207, 84] on div "Temporary reduction in staff productivity during system transition" at bounding box center [201, 84] width 183 height 12
click at [110, 77] on input "a. Temporary reduction in staff productivity during system transition" at bounding box center [110, 75] width 0 height 4
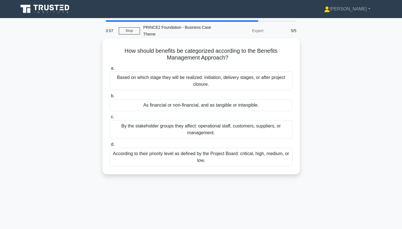
click at [226, 84] on div "Based on which stage they will be realized: initiation, delivery stages, or aft…" at bounding box center [201, 81] width 183 height 19
click at [110, 70] on input "a. Based on which stage they will be realized: initiation, delivery stages, or …" at bounding box center [110, 69] width 0 height 4
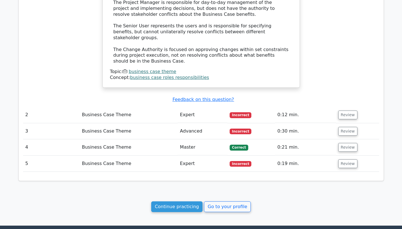
scroll to position [491, 0]
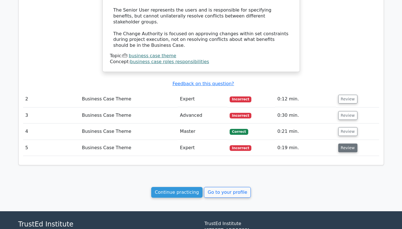
click at [345, 144] on button "Review" at bounding box center [347, 148] width 19 height 9
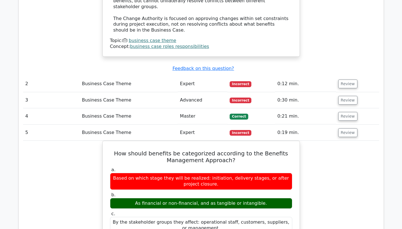
scroll to position [495, 0]
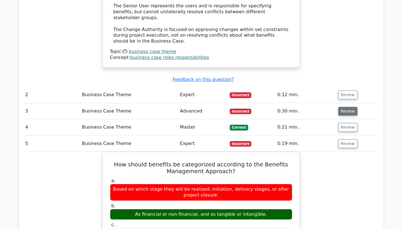
click at [348, 107] on button "Review" at bounding box center [347, 111] width 19 height 9
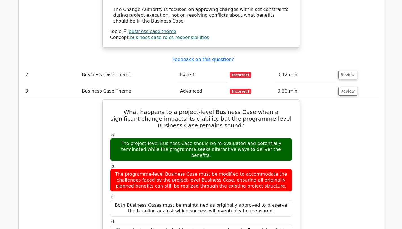
scroll to position [515, 0]
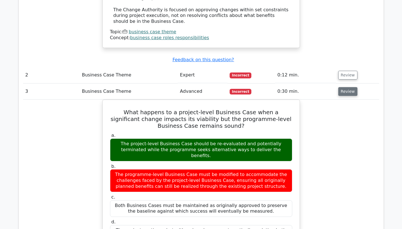
click at [348, 87] on button "Review" at bounding box center [347, 91] width 19 height 9
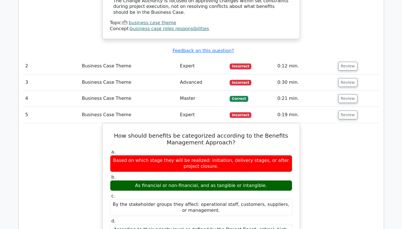
scroll to position [523, 0]
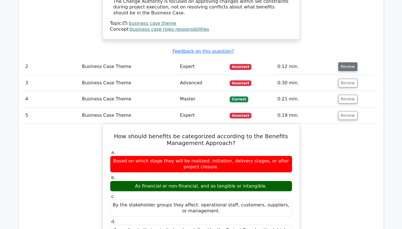
click at [343, 65] on button "Review" at bounding box center [347, 66] width 19 height 9
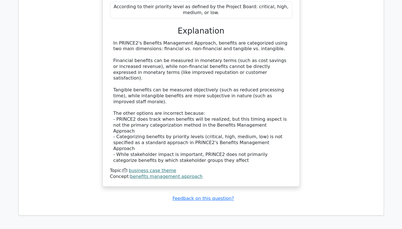
scroll to position [1103, 0]
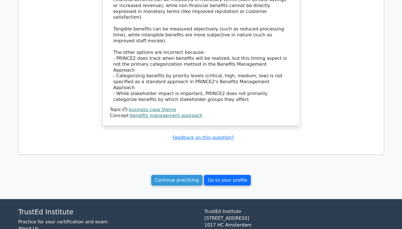
click at [227, 175] on link "Go to your profile" at bounding box center [227, 180] width 47 height 11
click at [215, 175] on link "Go to your profile" at bounding box center [227, 180] width 47 height 11
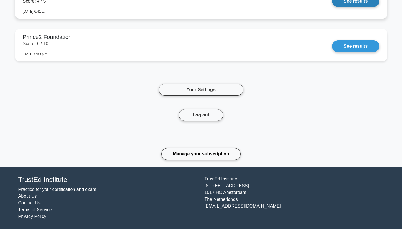
scroll to position [653, 0]
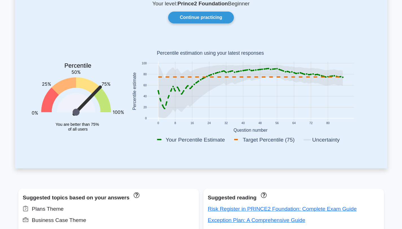
scroll to position [45, 0]
